Goal: Task Accomplishment & Management: Use online tool/utility

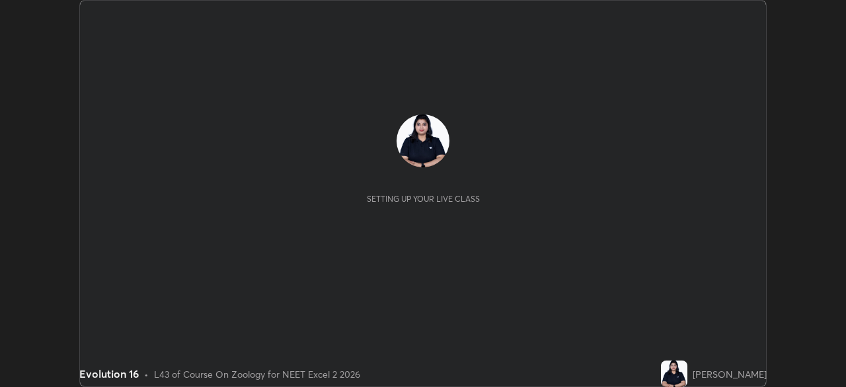
scroll to position [387, 846]
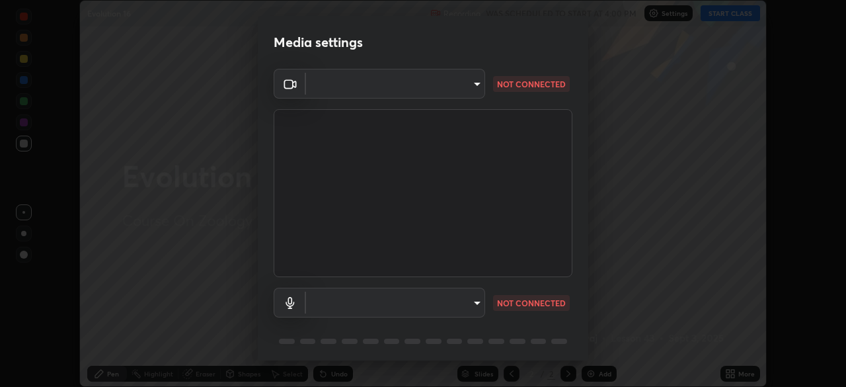
type input "b8f277cd8c291a0c7ed6159829793d80adb5f71bb500324d50d569f5a67401a8"
type input "fc52b274e6785426ab2a4e79817368e636d678bdf91b48eb752f9e2a363405e0"
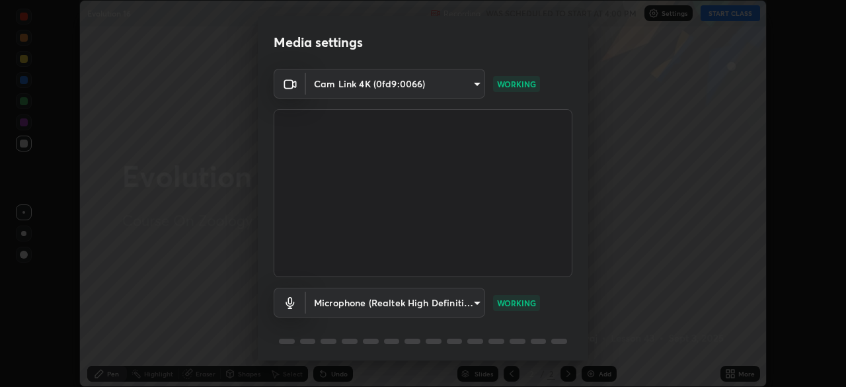
scroll to position [47, 0]
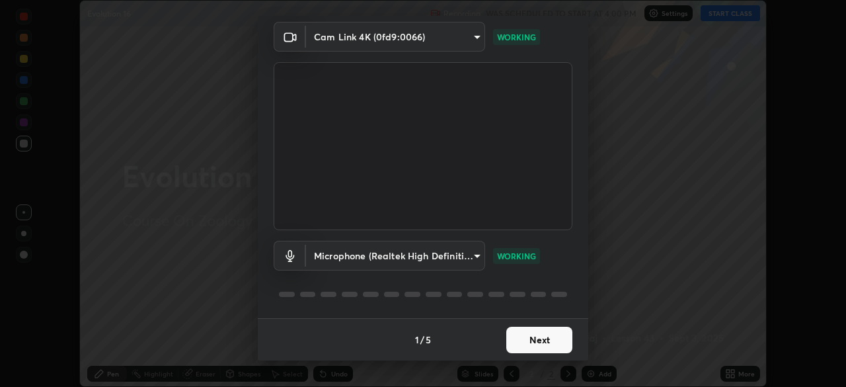
click at [555, 338] on button "Next" at bounding box center [539, 340] width 66 height 26
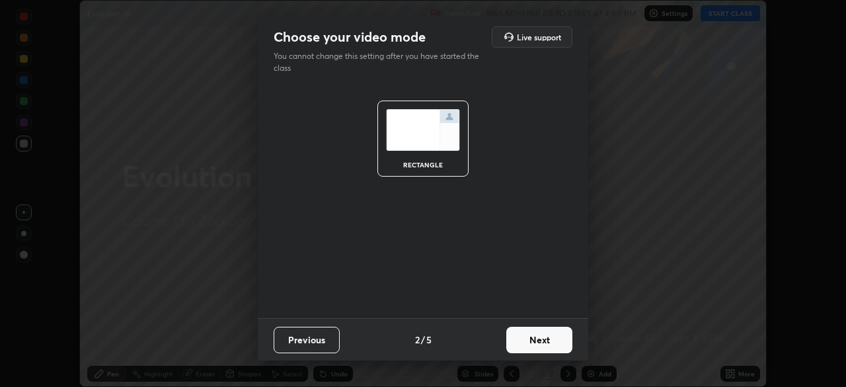
click at [557, 344] on button "Next" at bounding box center [539, 340] width 66 height 26
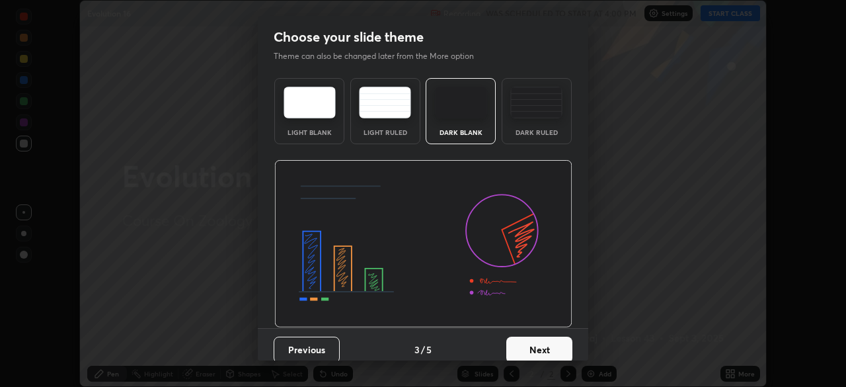
click at [565, 339] on button "Next" at bounding box center [539, 349] width 66 height 26
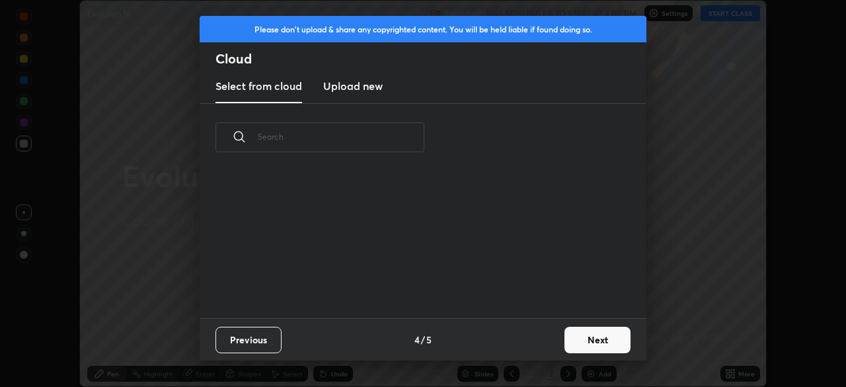
click at [599, 340] on button "Next" at bounding box center [598, 340] width 66 height 26
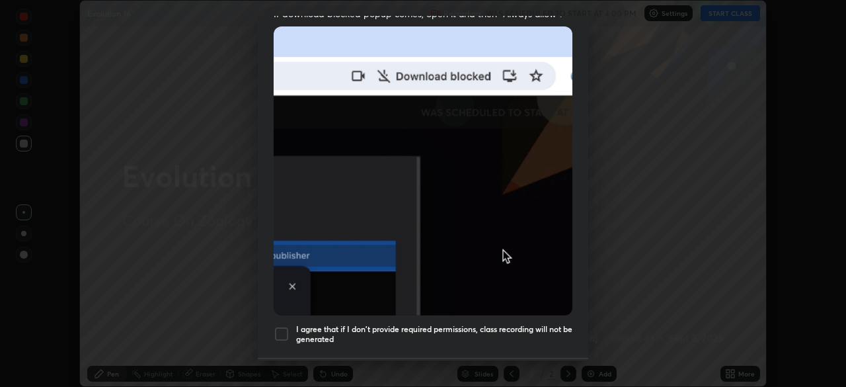
scroll to position [317, 0]
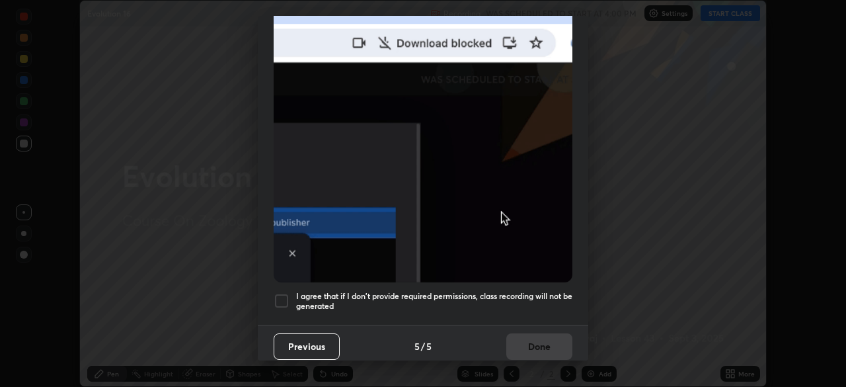
click at [287, 293] on div at bounding box center [282, 301] width 16 height 16
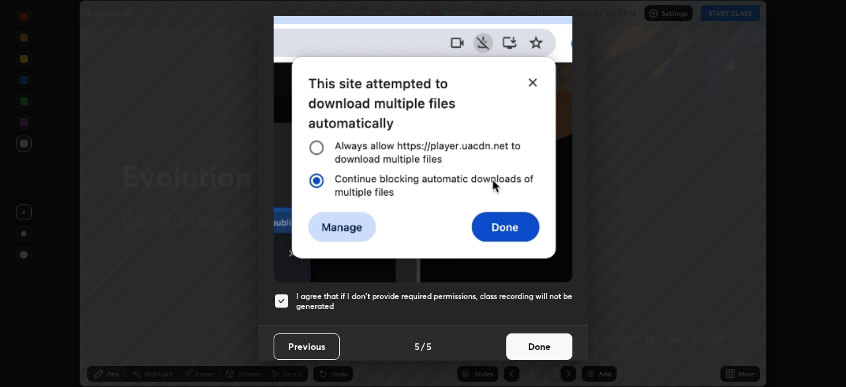
click at [561, 344] on button "Done" at bounding box center [539, 346] width 66 height 26
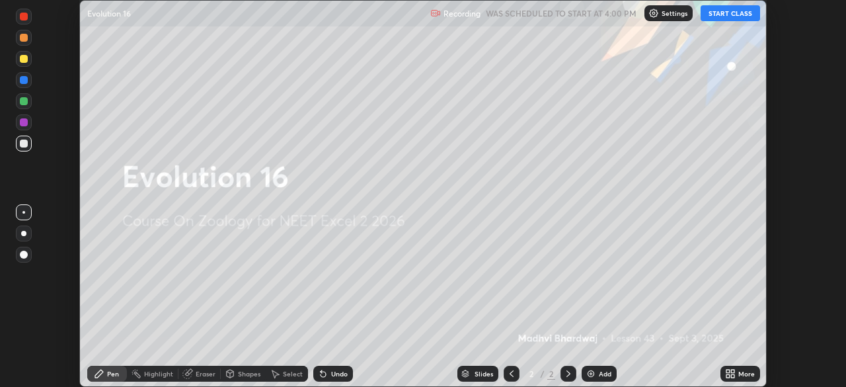
click at [742, 11] on button "START CLASS" at bounding box center [730, 13] width 59 height 16
click at [734, 371] on icon at bounding box center [732, 371] width 3 height 3
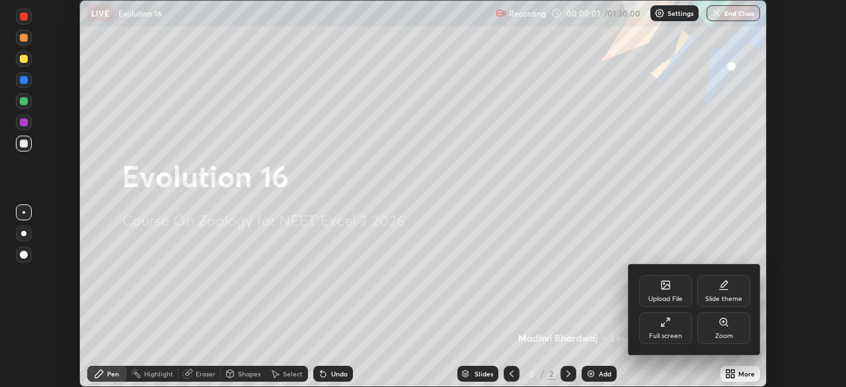
click at [647, 297] on div "Upload File" at bounding box center [665, 291] width 53 height 32
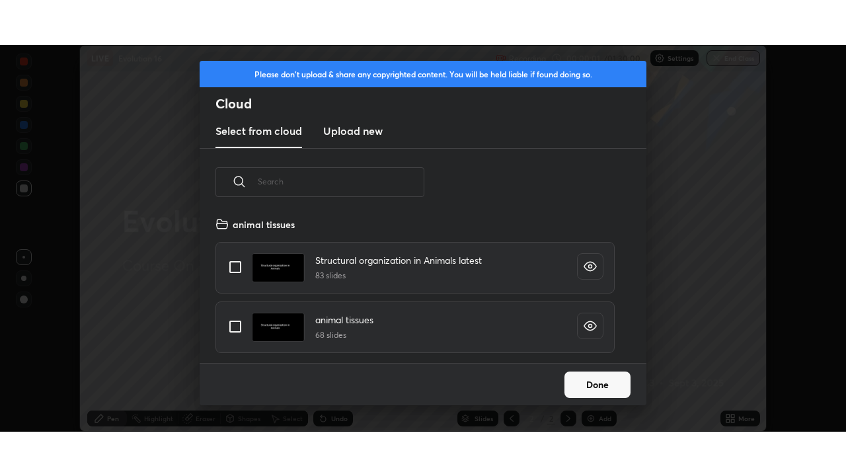
scroll to position [147, 424]
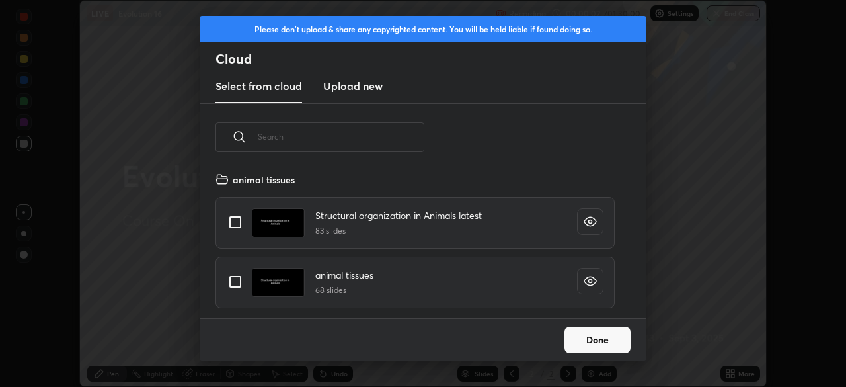
click at [655, 237] on div "Please don't upload & share any copyrighted content. You will be held liable if…" at bounding box center [423, 193] width 846 height 387
click at [622, 336] on button "Done" at bounding box center [598, 340] width 66 height 26
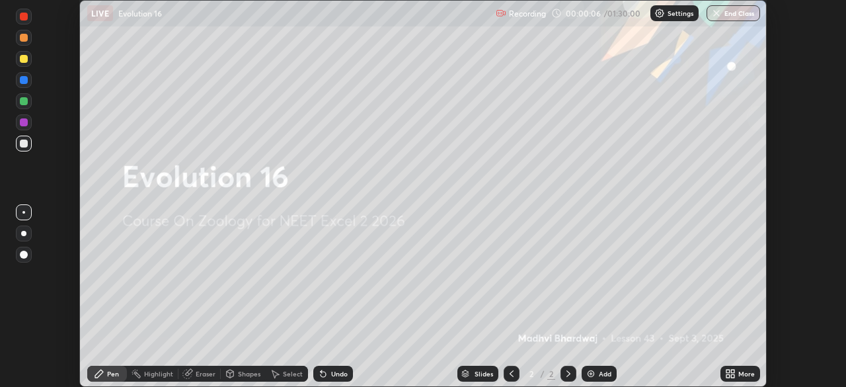
click at [725, 368] on icon at bounding box center [730, 373] width 11 height 11
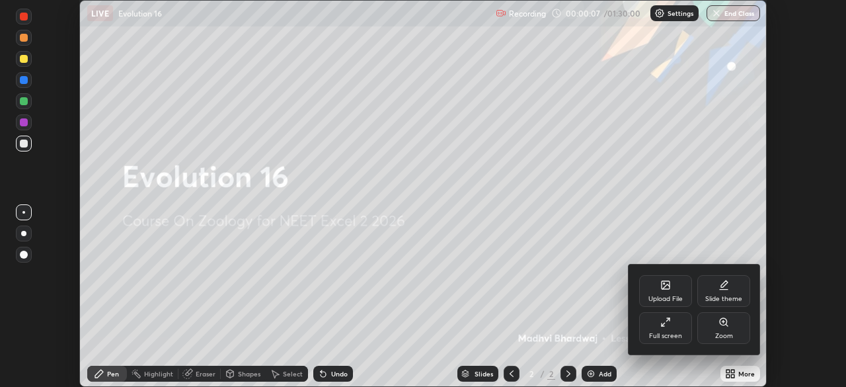
click at [672, 333] on div "Full screen" at bounding box center [665, 336] width 33 height 7
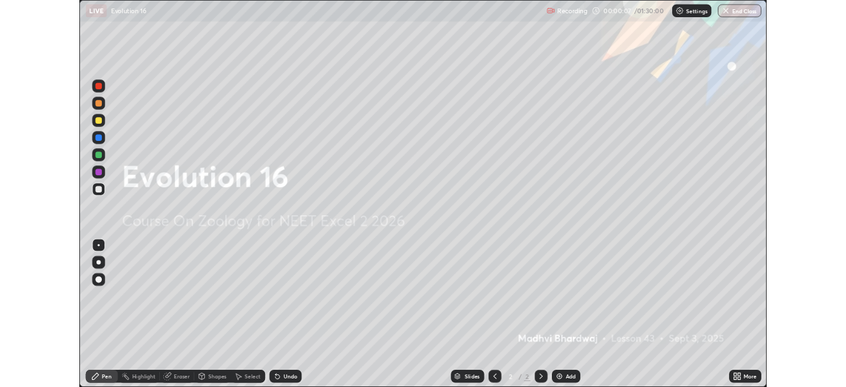
scroll to position [476, 846]
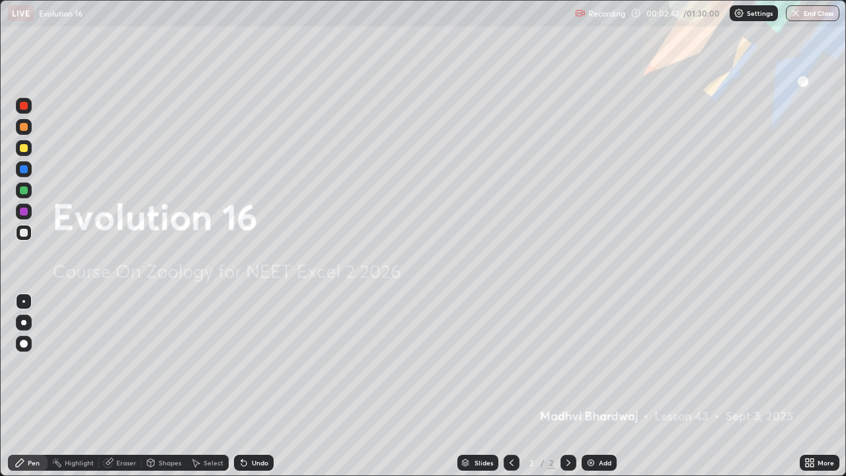
click at [603, 386] on div "Add" at bounding box center [599, 463] width 35 height 16
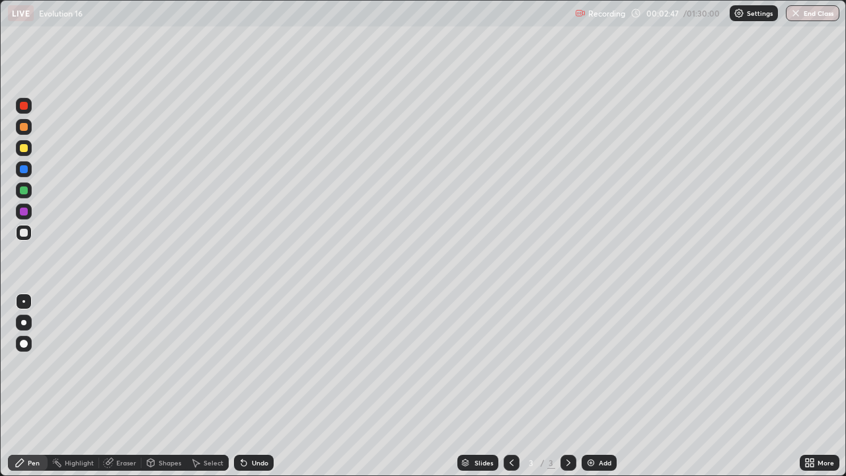
click at [812, 386] on icon at bounding box center [811, 460] width 3 height 3
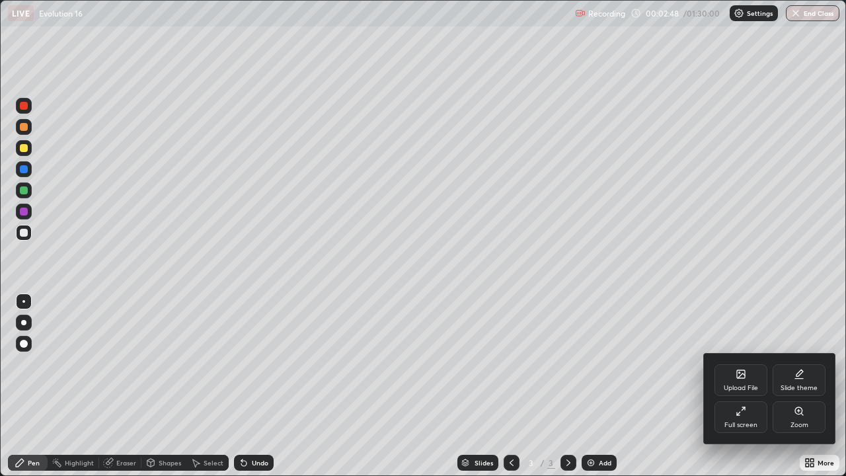
click at [750, 386] on div "Full screen" at bounding box center [741, 425] width 33 height 7
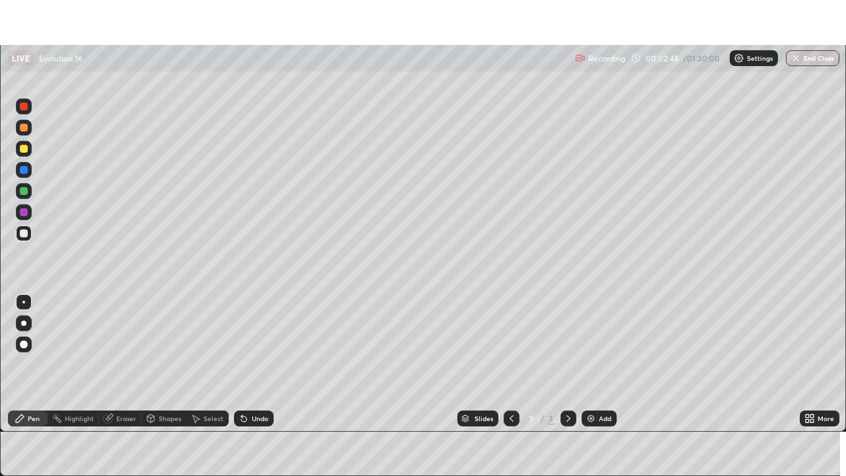
scroll to position [65721, 65261]
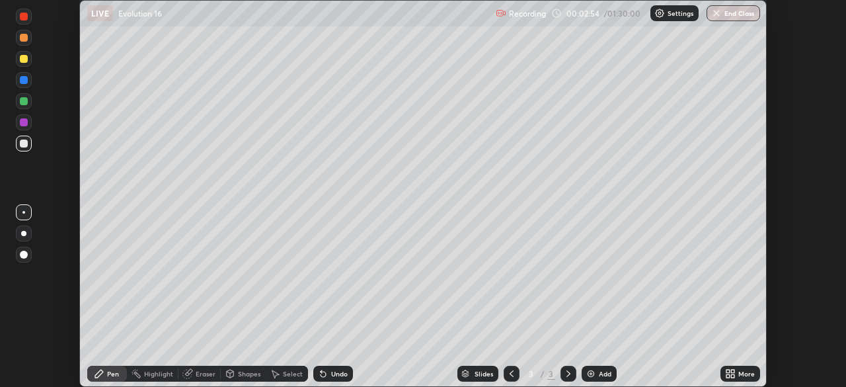
click at [732, 375] on icon at bounding box center [732, 375] width 3 height 3
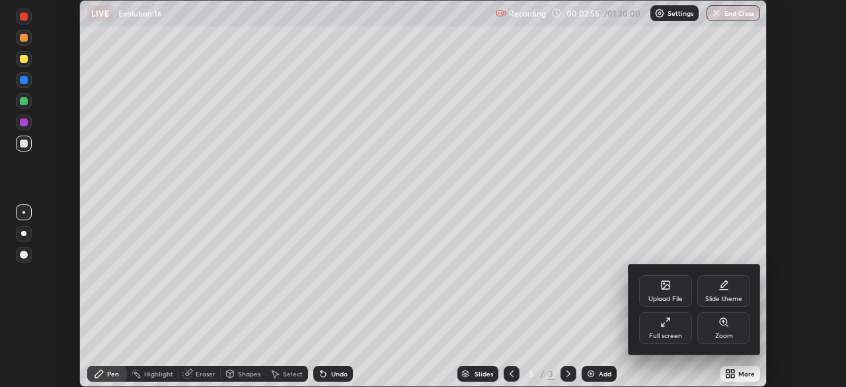
click at [668, 333] on div "Full screen" at bounding box center [665, 336] width 33 height 7
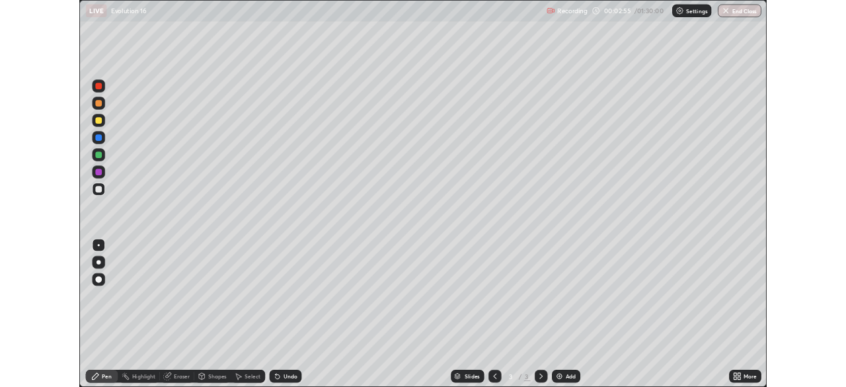
scroll to position [476, 846]
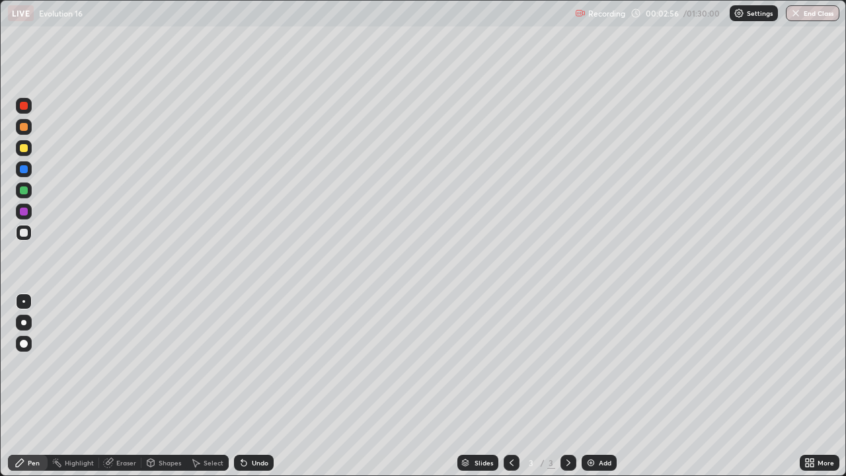
click at [31, 146] on div at bounding box center [24, 148] width 16 height 16
click at [30, 233] on div at bounding box center [24, 233] width 16 height 16
click at [24, 148] on div at bounding box center [24, 148] width 8 height 8
click at [262, 386] on div "Undo" at bounding box center [254, 463] width 40 height 16
click at [270, 386] on div "Undo" at bounding box center [254, 463] width 40 height 16
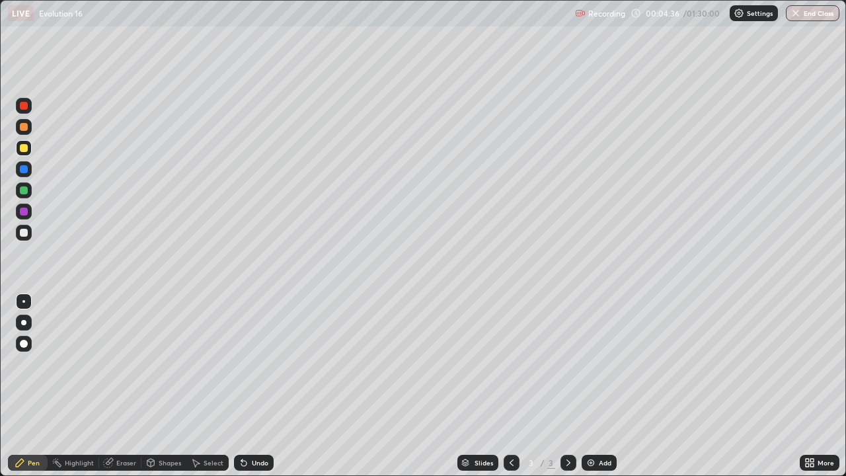
click at [269, 386] on div "Undo" at bounding box center [254, 463] width 40 height 16
click at [816, 386] on div "More" at bounding box center [820, 463] width 40 height 16
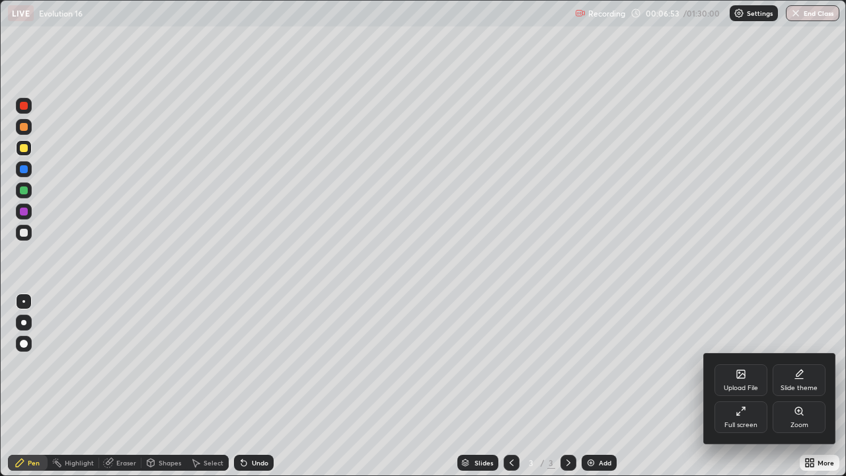
click at [637, 386] on div at bounding box center [423, 238] width 846 height 476
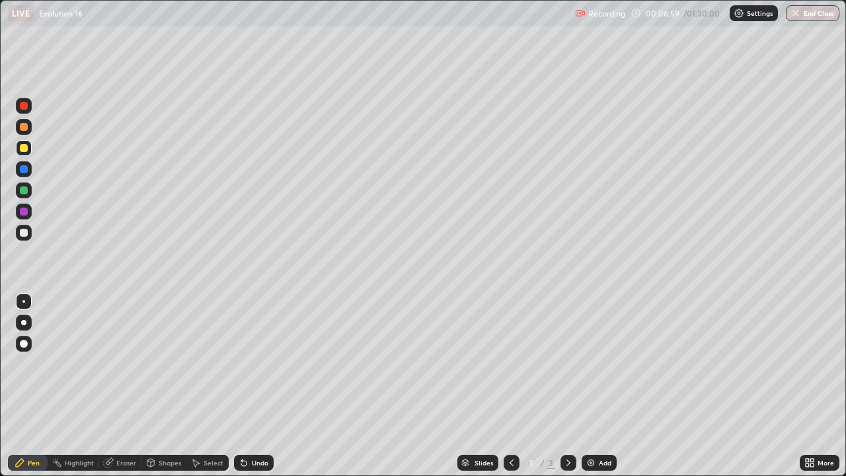
click at [807, 386] on div "More" at bounding box center [820, 463] width 40 height 16
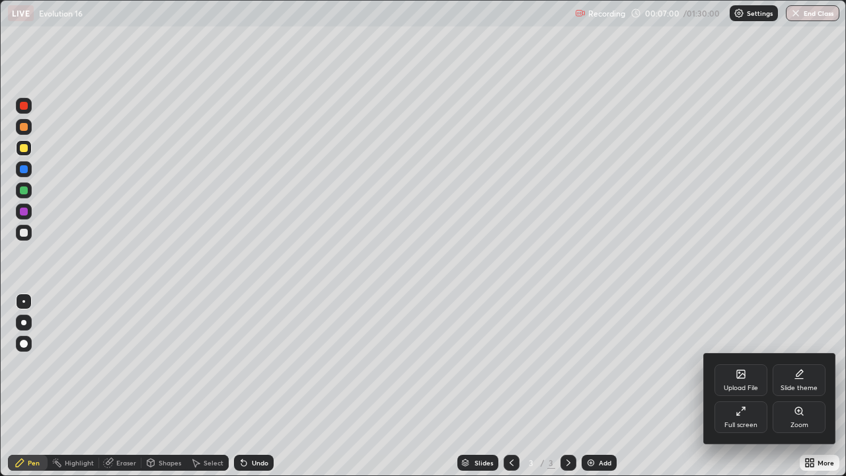
click at [726, 386] on div "Full screen" at bounding box center [741, 417] width 53 height 32
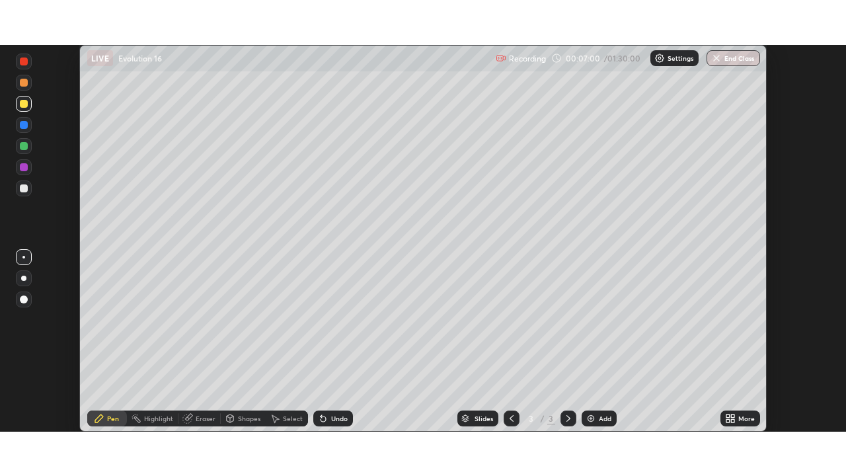
scroll to position [65721, 65261]
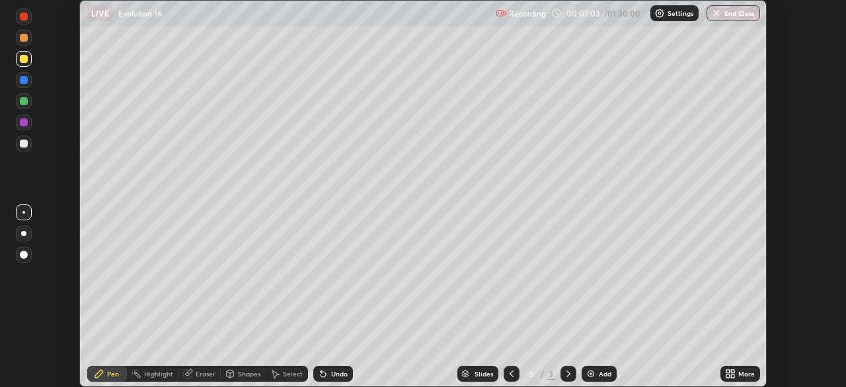
click at [604, 368] on div "Add" at bounding box center [599, 374] width 35 height 16
click at [732, 375] on icon at bounding box center [732, 375] width 3 height 3
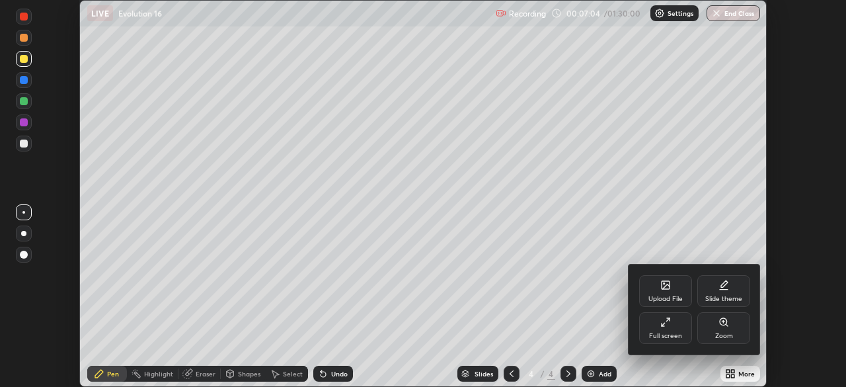
click at [672, 327] on div "Full screen" at bounding box center [665, 328] width 53 height 32
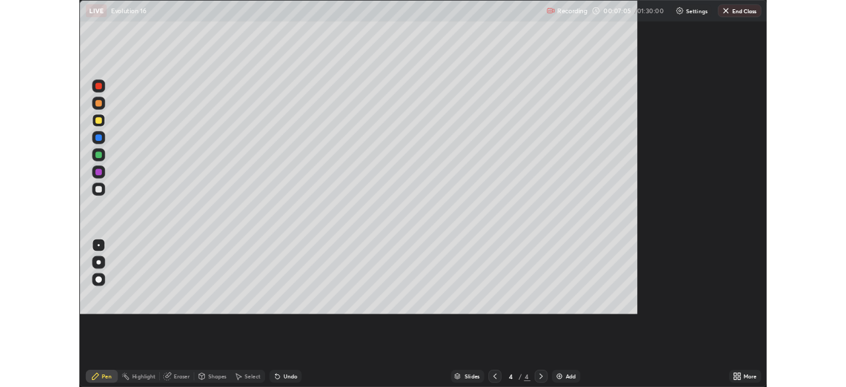
scroll to position [476, 846]
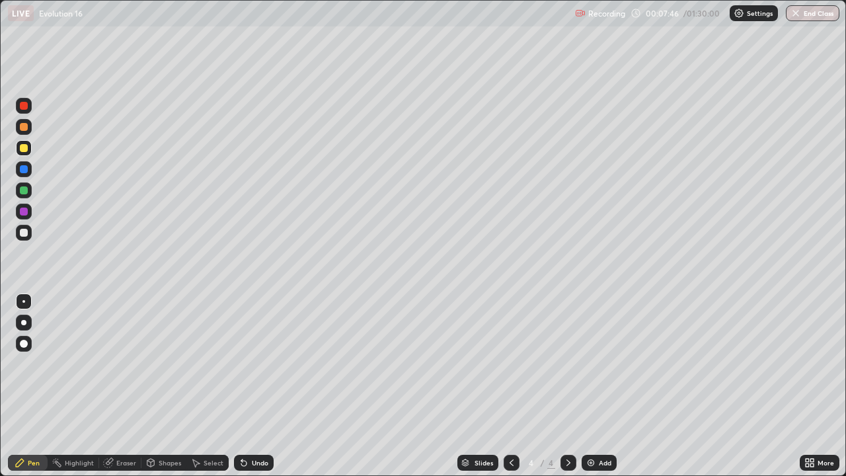
click at [24, 233] on div at bounding box center [24, 233] width 8 height 8
click at [26, 145] on div at bounding box center [24, 148] width 8 height 8
click at [27, 193] on div at bounding box center [24, 190] width 16 height 16
click at [131, 386] on div "Eraser" at bounding box center [126, 462] width 20 height 7
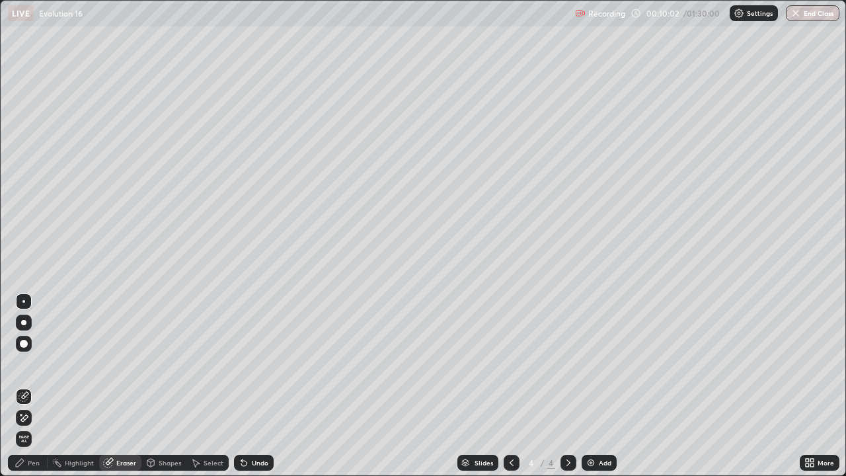
click at [36, 386] on div "Pen" at bounding box center [34, 462] width 12 height 7
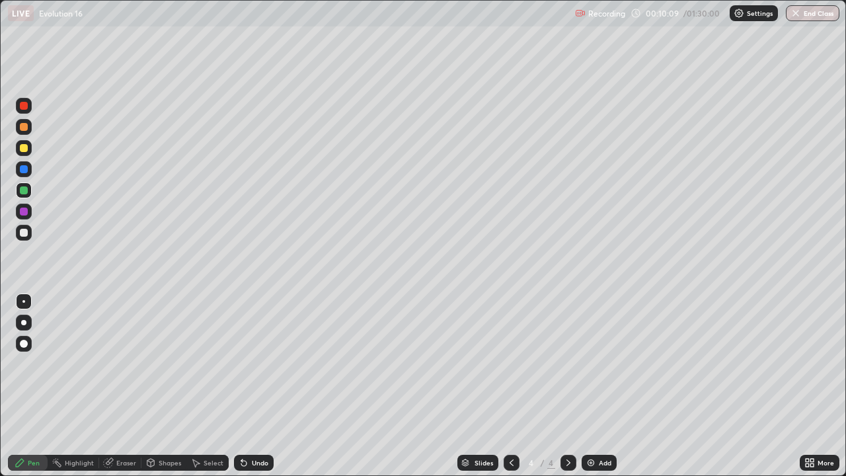
click at [255, 386] on div "Undo" at bounding box center [260, 462] width 17 height 7
click at [262, 386] on div "Undo" at bounding box center [260, 462] width 17 height 7
click at [266, 386] on div "Undo" at bounding box center [260, 462] width 17 height 7
click at [269, 386] on div "Undo" at bounding box center [254, 463] width 40 height 16
click at [271, 386] on div "Undo" at bounding box center [254, 463] width 40 height 16
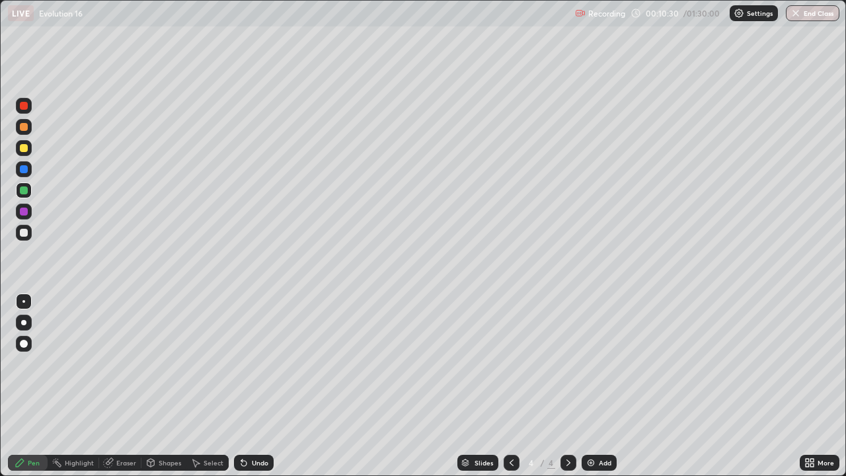
click at [268, 386] on div "Undo" at bounding box center [254, 463] width 40 height 16
click at [24, 149] on div at bounding box center [24, 148] width 8 height 8
click at [807, 386] on div "More" at bounding box center [820, 463] width 40 height 16
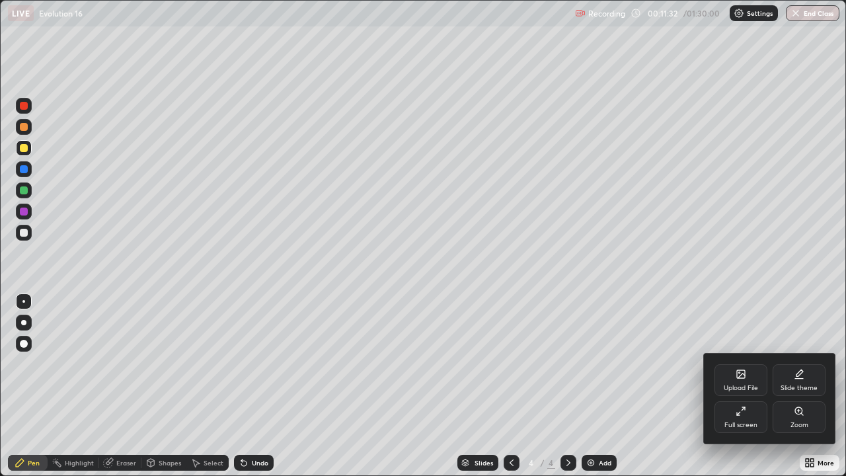
click at [739, 386] on div "Full screen" at bounding box center [741, 417] width 53 height 32
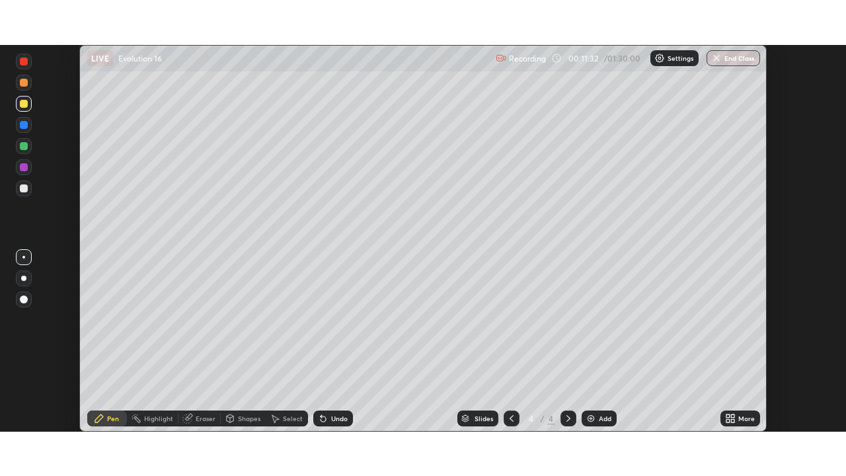
scroll to position [65721, 65261]
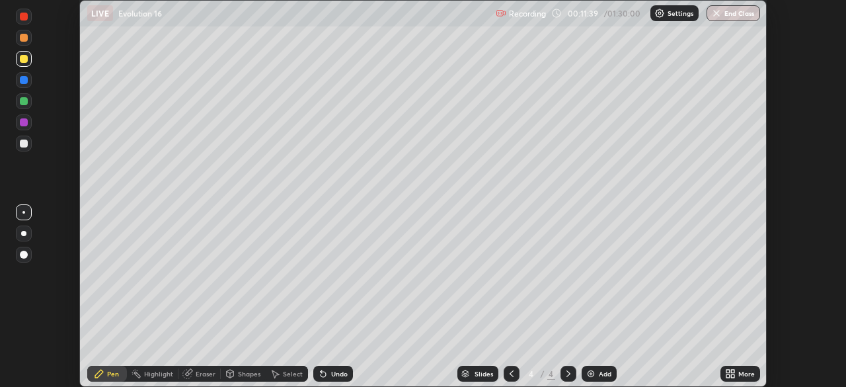
click at [610, 370] on div "Add" at bounding box center [599, 374] width 35 height 16
click at [727, 372] on icon at bounding box center [728, 371] width 3 height 3
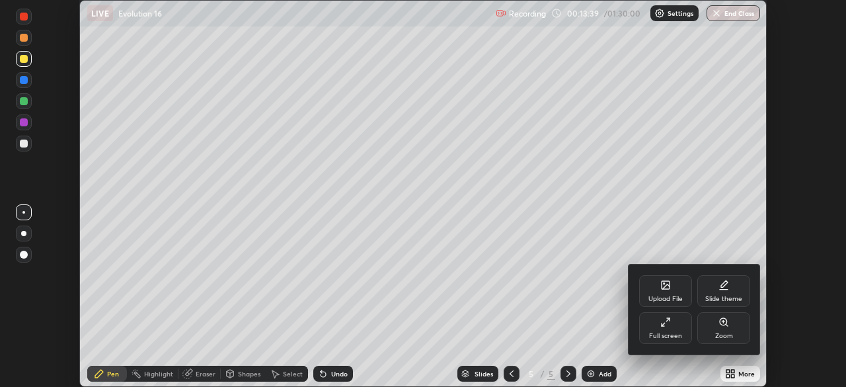
click at [674, 335] on div "Full screen" at bounding box center [665, 336] width 33 height 7
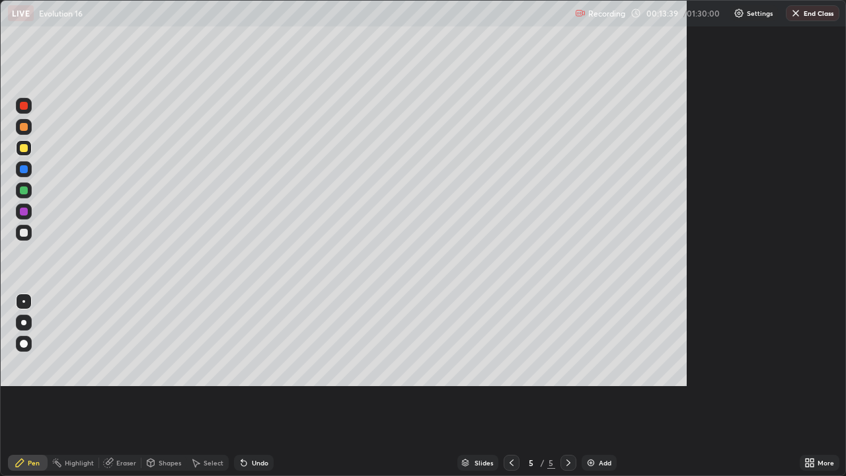
scroll to position [476, 846]
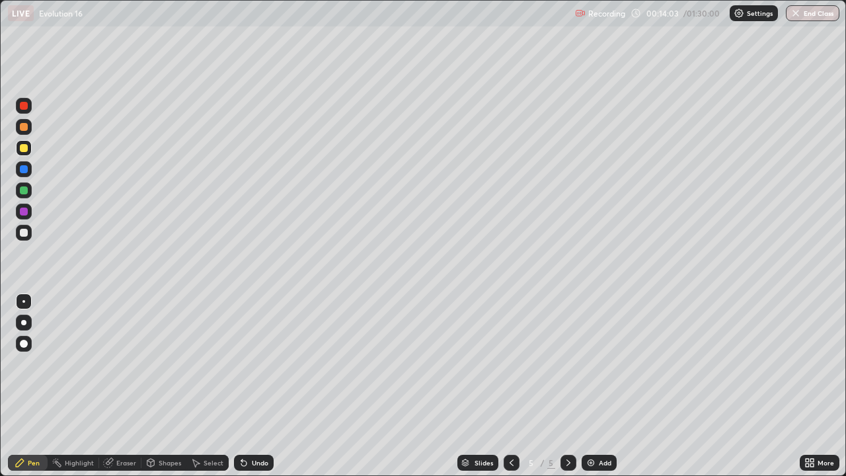
click at [128, 386] on div "Eraser" at bounding box center [126, 462] width 20 height 7
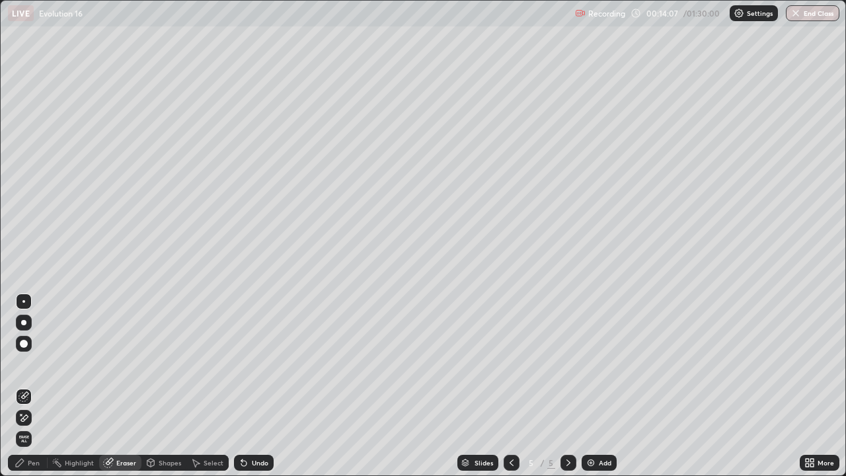
click at [37, 386] on div "Pen" at bounding box center [28, 463] width 40 height 16
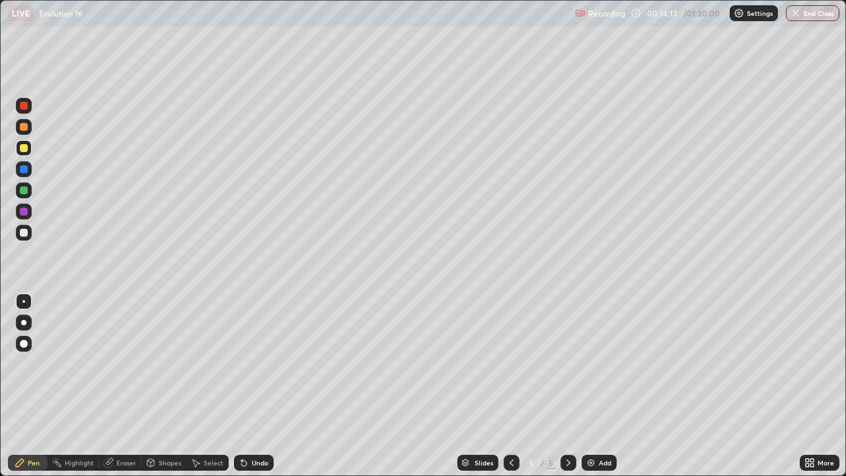
click at [29, 192] on div at bounding box center [24, 190] width 16 height 16
click at [28, 153] on div at bounding box center [24, 148] width 16 height 16
click at [30, 237] on div at bounding box center [24, 233] width 16 height 16
click at [28, 107] on div at bounding box center [24, 106] width 16 height 16
click at [31, 147] on div at bounding box center [24, 148] width 16 height 16
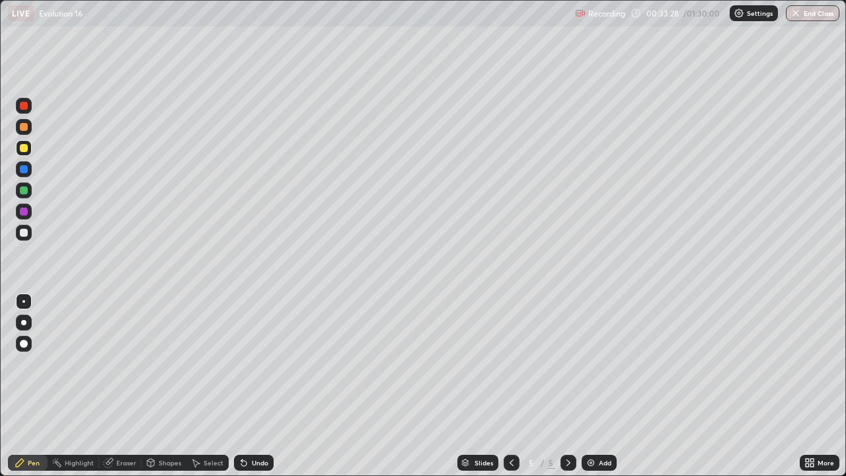
click at [31, 235] on div at bounding box center [24, 233] width 16 height 16
click at [516, 386] on div at bounding box center [512, 463] width 16 height 16
click at [29, 151] on div at bounding box center [24, 148] width 16 height 16
click at [567, 386] on icon at bounding box center [568, 462] width 11 height 11
click at [510, 386] on icon at bounding box center [512, 462] width 4 height 7
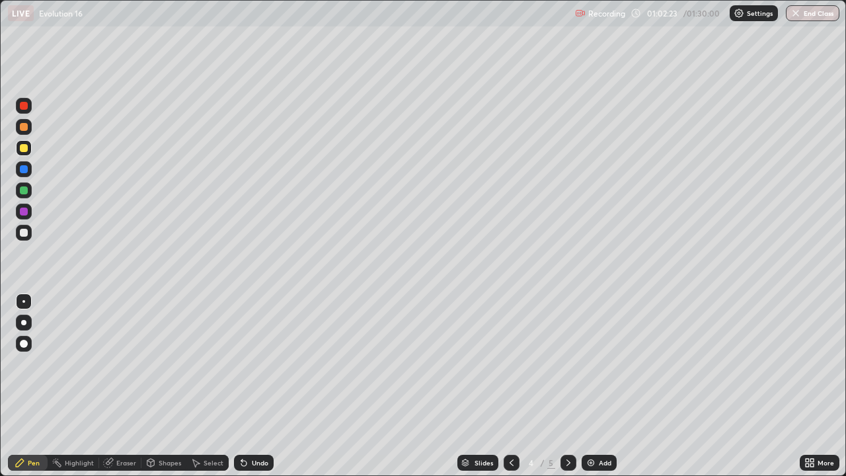
click at [567, 386] on icon at bounding box center [568, 462] width 11 height 11
click at [602, 386] on div "Add" at bounding box center [605, 462] width 13 height 7
click at [24, 233] on div at bounding box center [24, 233] width 8 height 8
click at [29, 149] on div at bounding box center [24, 148] width 16 height 16
click at [29, 236] on div at bounding box center [24, 233] width 16 height 16
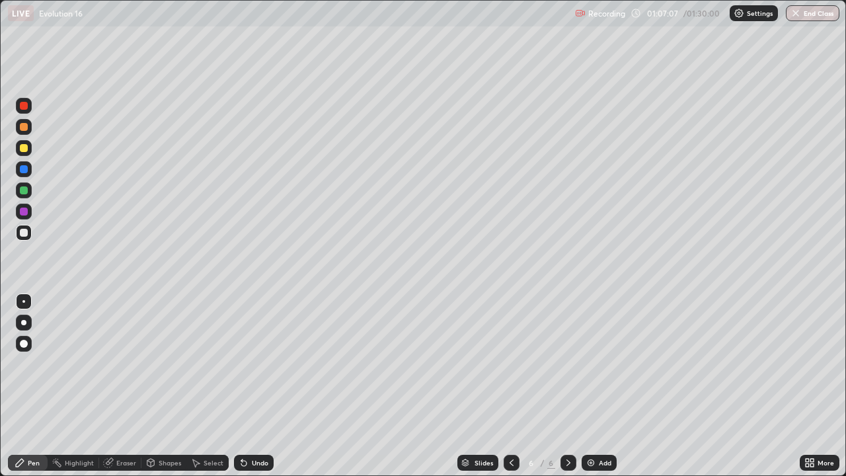
click at [30, 151] on div at bounding box center [24, 148] width 16 height 16
click at [262, 386] on div "Undo" at bounding box center [260, 462] width 17 height 7
click at [256, 386] on div "Undo" at bounding box center [254, 463] width 40 height 16
click at [31, 196] on div at bounding box center [24, 190] width 16 height 21
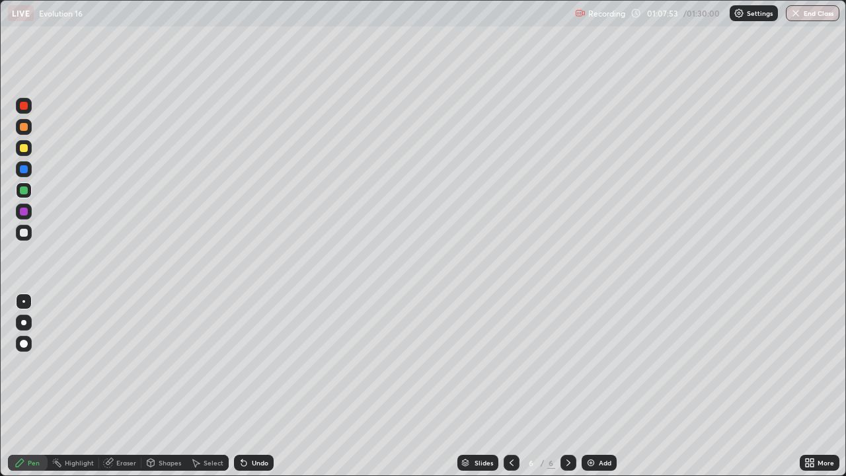
click at [31, 150] on div at bounding box center [24, 148] width 16 height 16
click at [30, 191] on div at bounding box center [24, 190] width 16 height 16
click at [30, 106] on div at bounding box center [24, 106] width 16 height 16
click at [611, 386] on div "Add" at bounding box center [599, 463] width 35 height 16
click at [30, 240] on div at bounding box center [24, 232] width 16 height 21
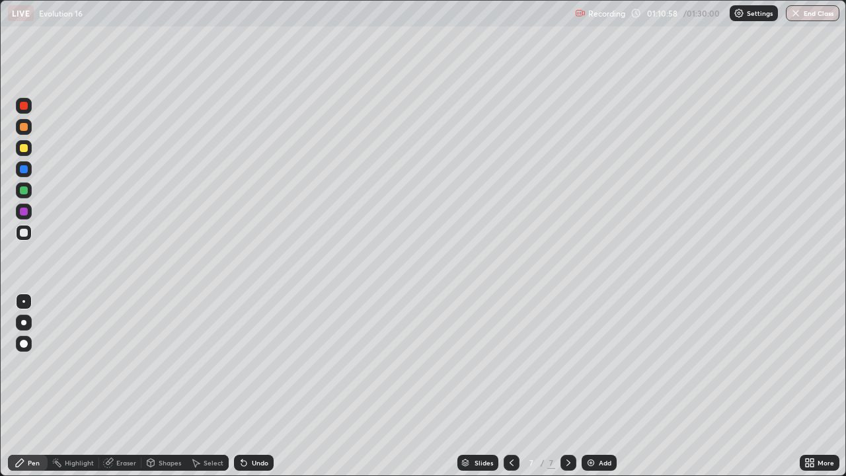
click at [264, 386] on div "Undo" at bounding box center [254, 463] width 40 height 16
click at [242, 386] on icon at bounding box center [243, 463] width 5 height 5
click at [28, 240] on div at bounding box center [24, 233] width 16 height 16
click at [26, 108] on div at bounding box center [24, 106] width 8 height 8
click at [268, 386] on div "Undo" at bounding box center [254, 463] width 40 height 16
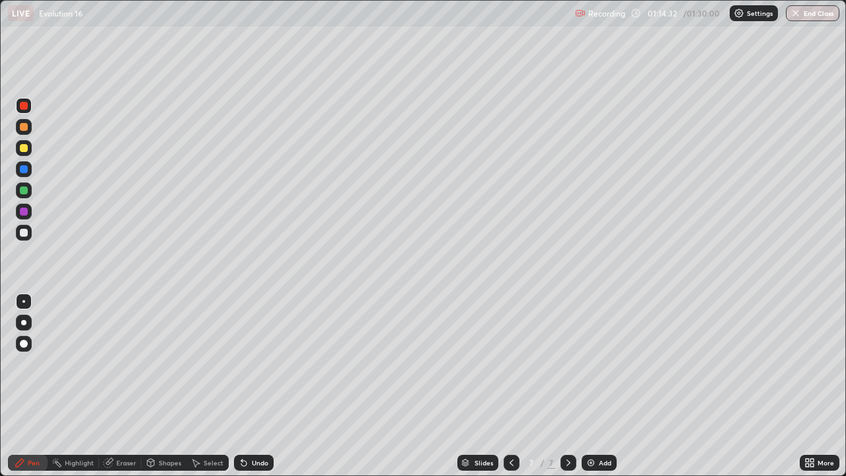
click at [260, 386] on div "Undo" at bounding box center [260, 462] width 17 height 7
click at [258, 386] on div "Undo" at bounding box center [260, 462] width 17 height 7
click at [604, 386] on div "Add" at bounding box center [605, 462] width 13 height 7
click at [29, 233] on div at bounding box center [24, 233] width 16 height 16
click at [28, 192] on div at bounding box center [24, 190] width 16 height 16
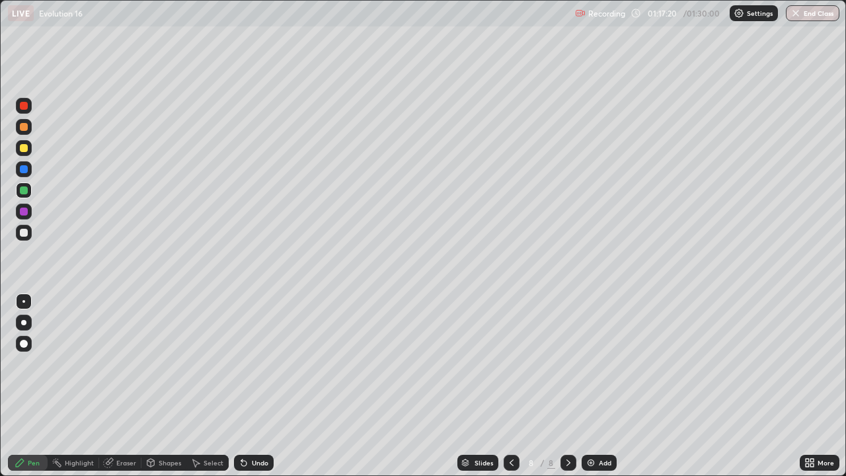
click at [27, 147] on div at bounding box center [24, 148] width 8 height 8
click at [29, 238] on div at bounding box center [24, 233] width 16 height 16
click at [255, 386] on div "Undo" at bounding box center [260, 462] width 17 height 7
click at [29, 108] on div at bounding box center [24, 106] width 16 height 16
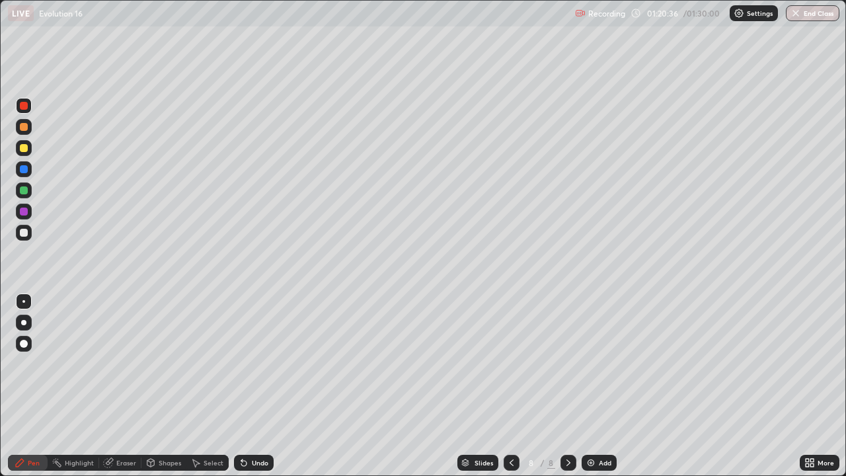
click at [615, 386] on div "Add" at bounding box center [599, 463] width 35 height 16
click at [29, 235] on div at bounding box center [24, 233] width 16 height 16
click at [605, 386] on div "Add" at bounding box center [599, 463] width 35 height 16
click at [28, 155] on div at bounding box center [24, 148] width 16 height 16
click at [31, 235] on div at bounding box center [24, 233] width 16 height 16
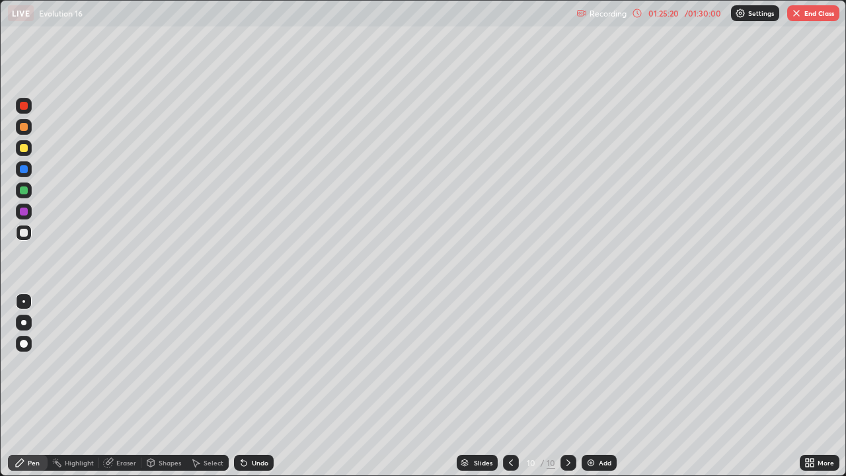
click at [30, 191] on div at bounding box center [24, 190] width 16 height 16
click at [604, 386] on div "Add" at bounding box center [605, 462] width 13 height 7
click at [30, 128] on div at bounding box center [24, 127] width 16 height 16
click at [31, 108] on div at bounding box center [24, 106] width 16 height 16
click at [29, 235] on div at bounding box center [24, 233] width 16 height 16
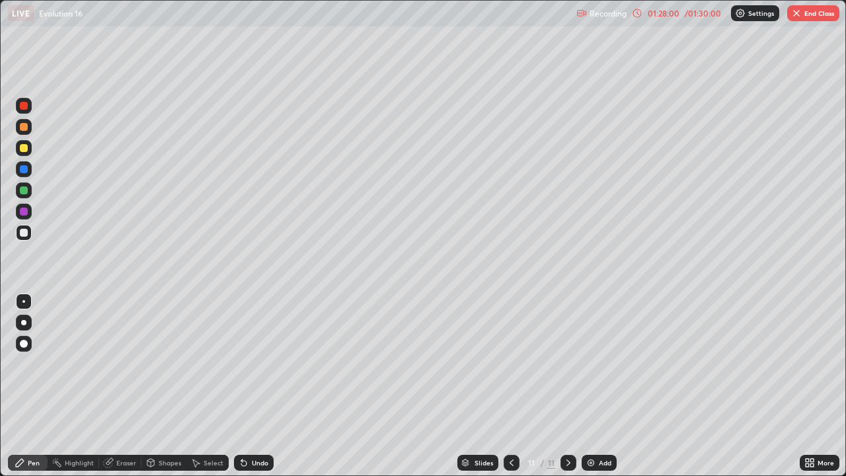
click at [807, 15] on button "End Class" at bounding box center [813, 13] width 52 height 16
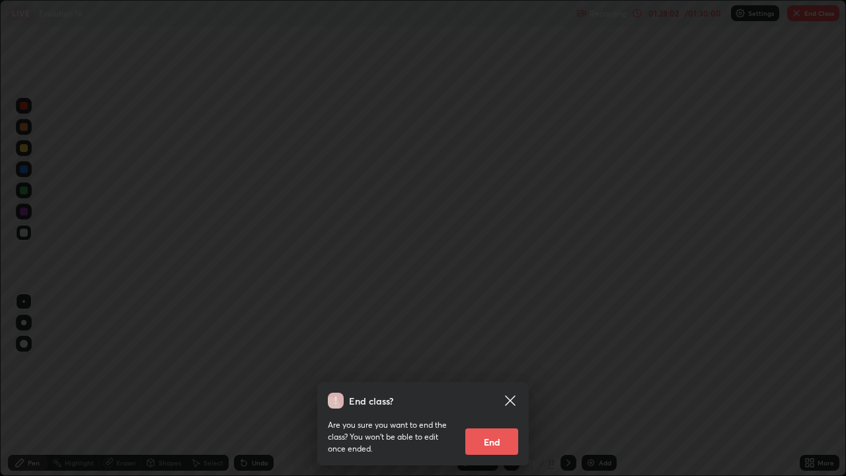
click at [500, 386] on button "End" at bounding box center [491, 441] width 53 height 26
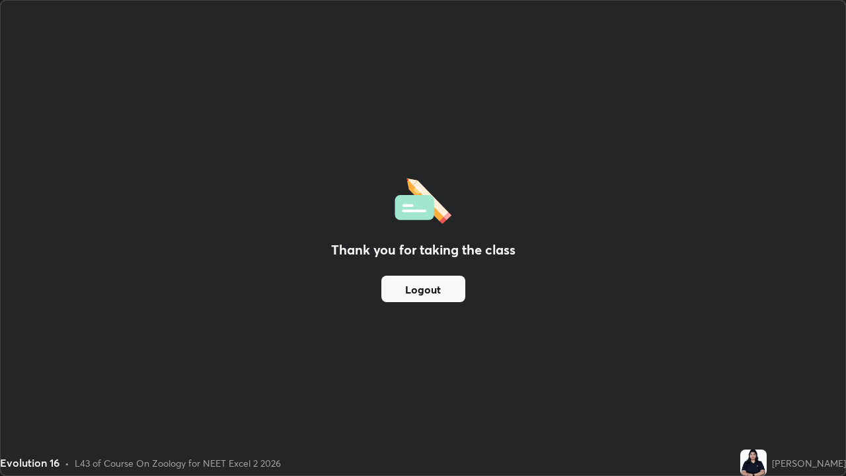
click at [494, 386] on div "Thank you for taking the class Logout" at bounding box center [423, 238] width 845 height 475
click at [463, 288] on button "Logout" at bounding box center [423, 289] width 84 height 26
click at [463, 292] on button "Logout" at bounding box center [423, 289] width 84 height 26
click at [462, 295] on button "Logout" at bounding box center [423, 289] width 84 height 26
click at [455, 301] on button "Logout" at bounding box center [423, 289] width 84 height 26
